Goal: Information Seeking & Learning: Learn about a topic

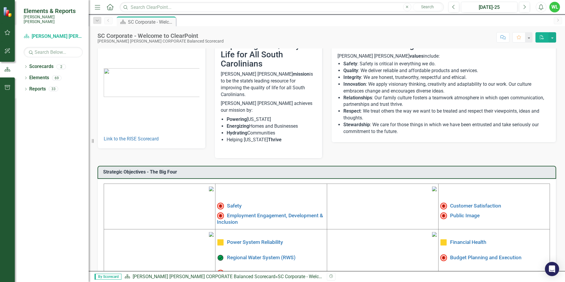
scroll to position [89, 0]
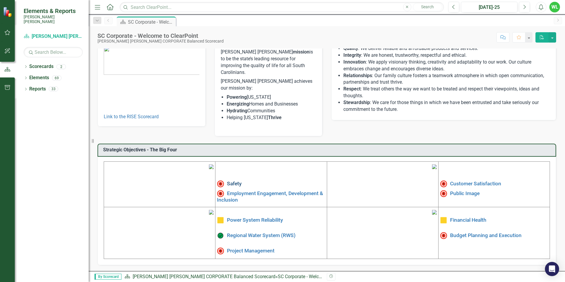
click at [237, 181] on link "Safety" at bounding box center [234, 184] width 15 height 6
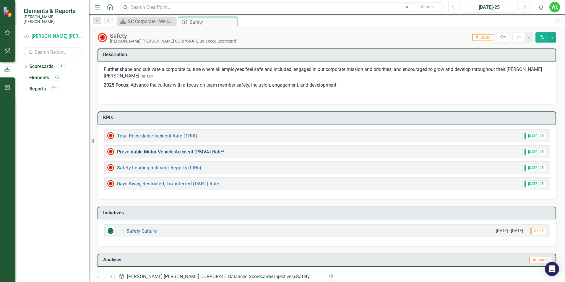
click at [186, 152] on link "Preventable Motor Vehicle Accident (PMVA) Rate*" at bounding box center [170, 152] width 107 height 6
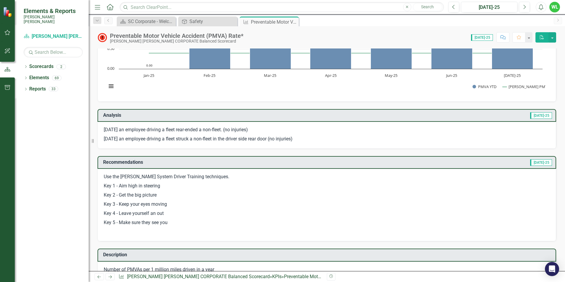
scroll to position [59, 0]
click at [294, 23] on icon "Close" at bounding box center [293, 22] width 6 height 5
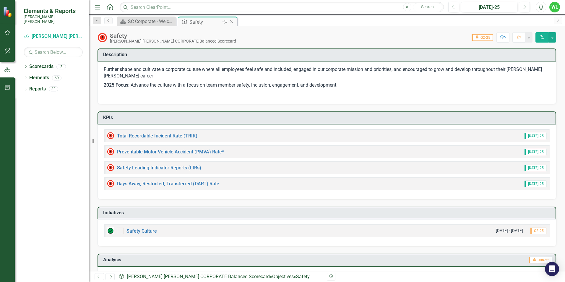
click at [231, 22] on icon at bounding box center [231, 21] width 3 height 3
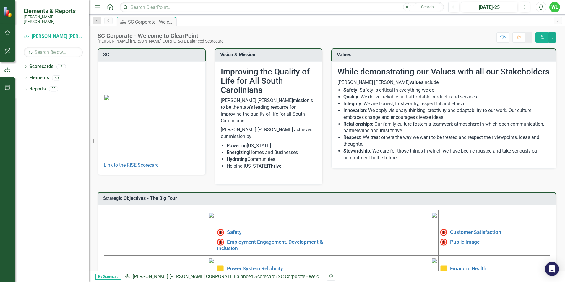
drag, startPoint x: 316, startPoint y: 242, endPoint x: 317, endPoint y: 247, distance: 4.7
click at [317, 244] on div "SC Link to the RISE Scorecard Vision & Mission Improving the Quality of Life fo…" at bounding box center [327, 177] width 459 height 273
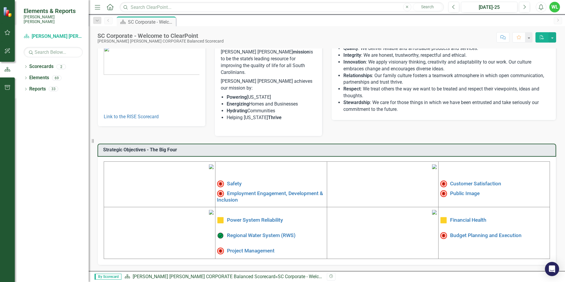
scroll to position [89, 0]
click at [460, 190] on link "Public Image" at bounding box center [465, 193] width 30 height 6
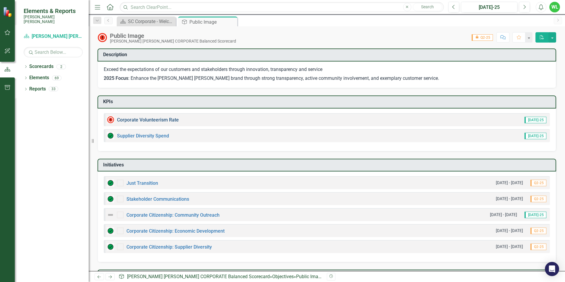
click at [159, 119] on link "Corporate Volunteerism Rate" at bounding box center [148, 120] width 62 height 6
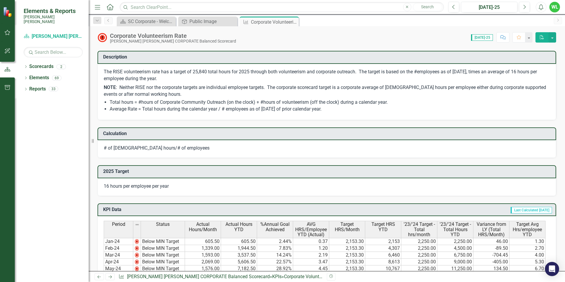
scroll to position [236, 0]
